Goal: Information Seeking & Learning: Learn about a topic

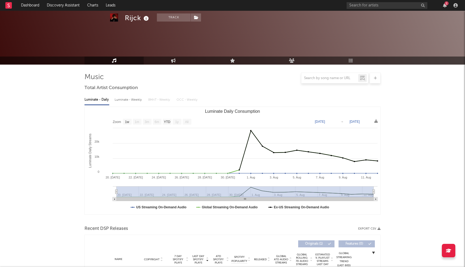
select select "1w"
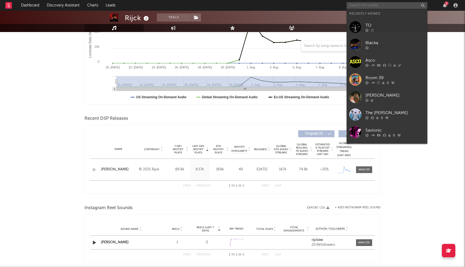
click at [377, 4] on input "text" at bounding box center [387, 5] width 81 height 7
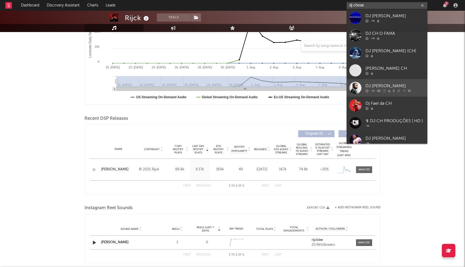
type input "dj chose"
click at [380, 81] on link "DJ [PERSON_NAME]" at bounding box center [387, 88] width 81 height 18
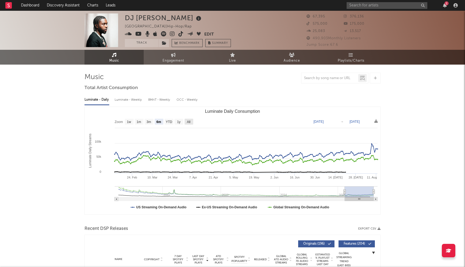
click at [190, 121] on text "All" at bounding box center [189, 122] width 4 height 4
select select "All"
type input "[DATE]"
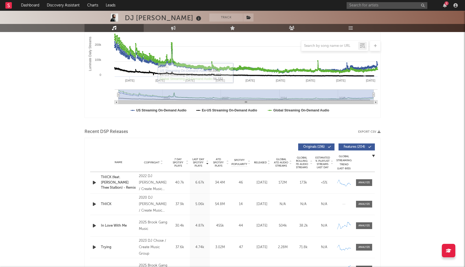
scroll to position [116, 0]
